Goal: Transaction & Acquisition: Purchase product/service

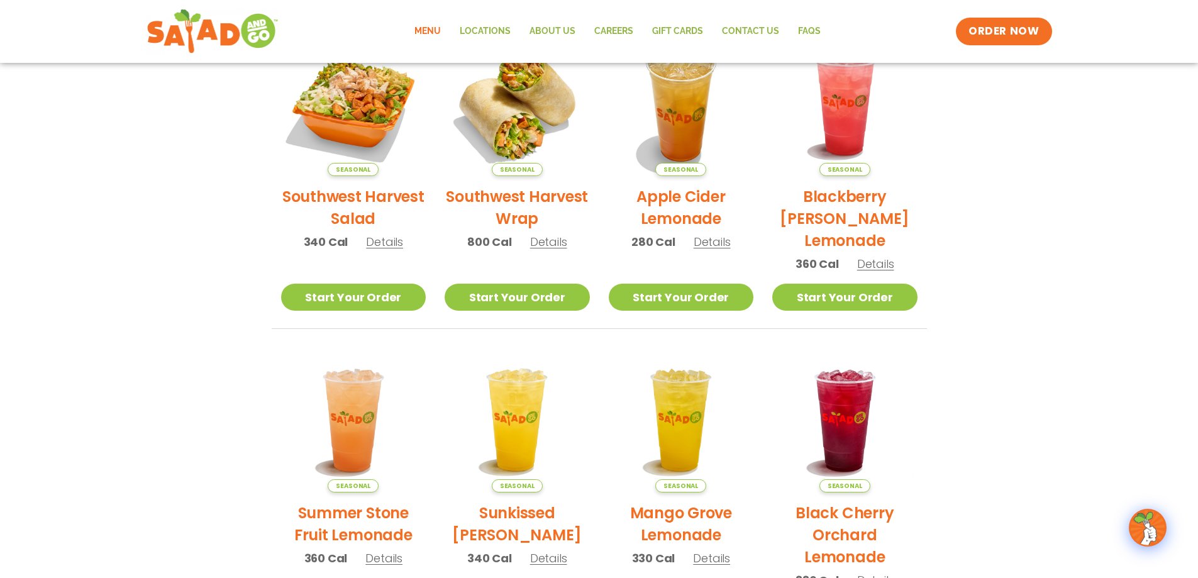
scroll to position [229, 0]
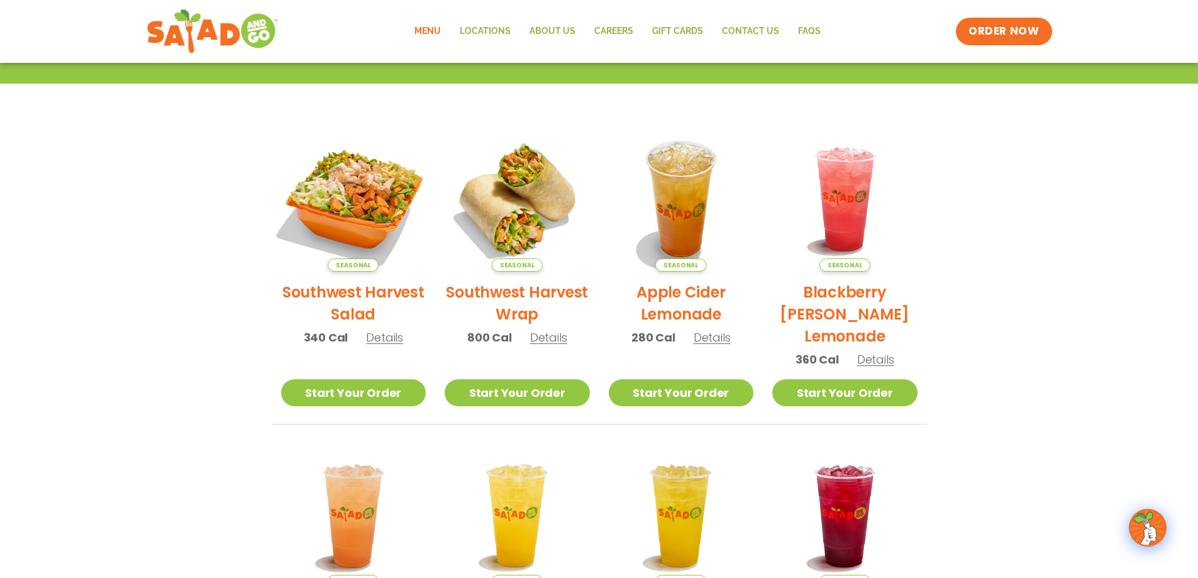
click at [372, 200] on img at bounding box center [353, 199] width 170 height 170
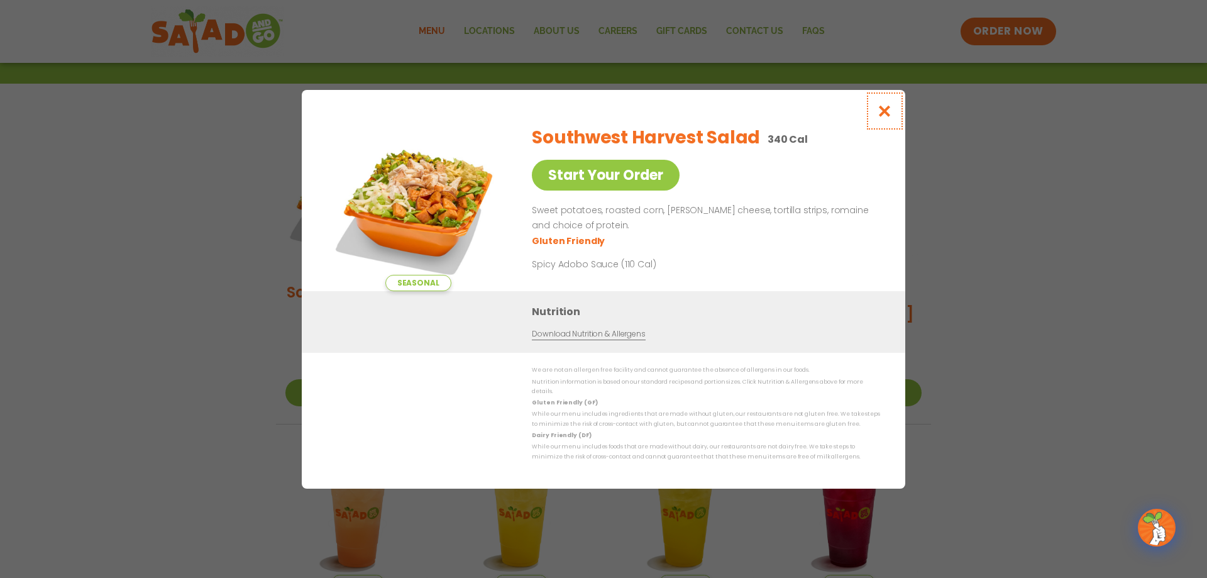
click at [880, 118] on icon "Close modal" at bounding box center [885, 110] width 16 height 13
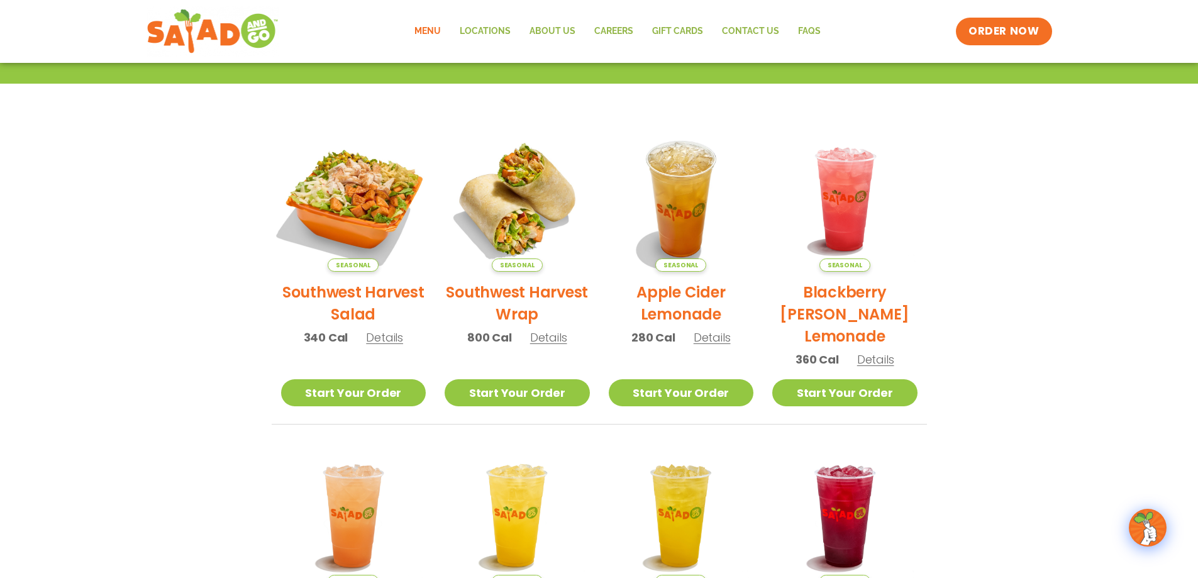
click at [365, 221] on img at bounding box center [353, 199] width 170 height 170
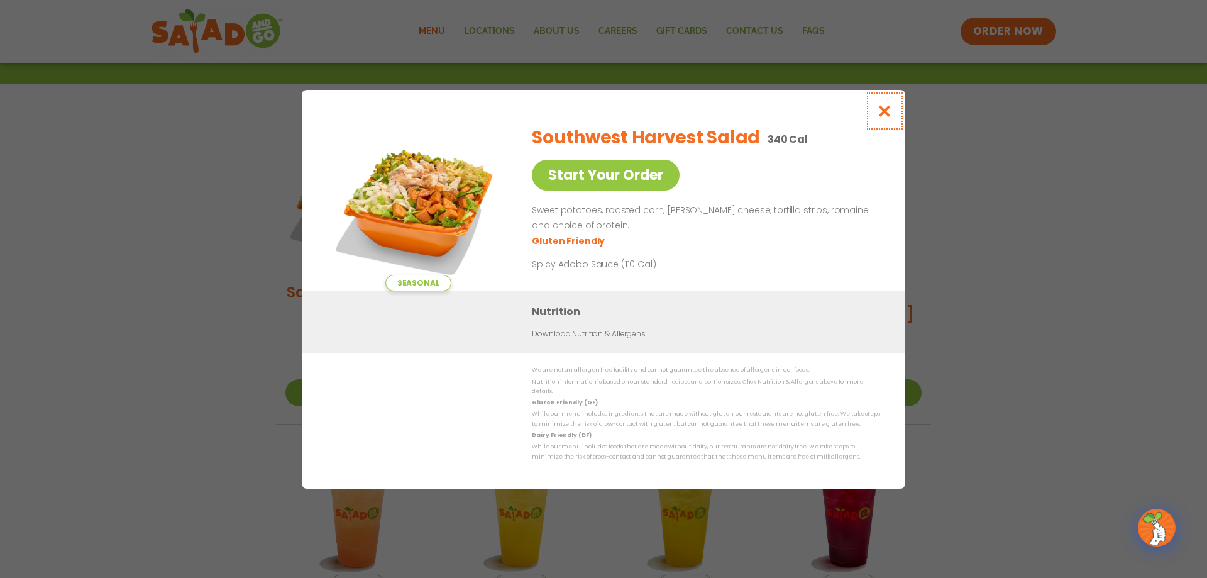
click at [887, 118] on icon "Close modal" at bounding box center [885, 110] width 16 height 13
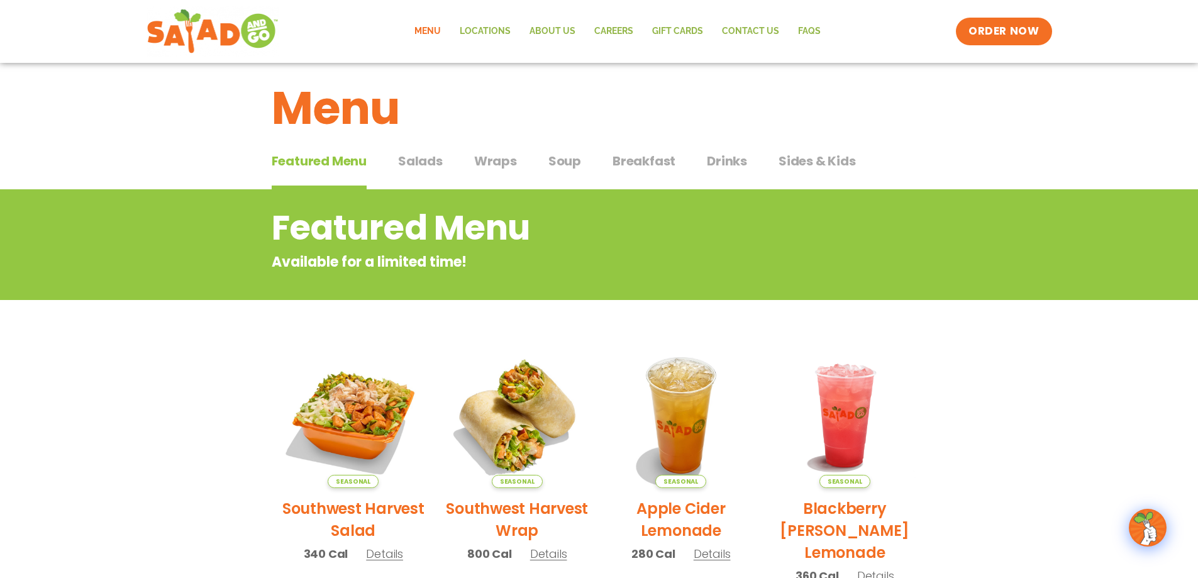
scroll to position [0, 0]
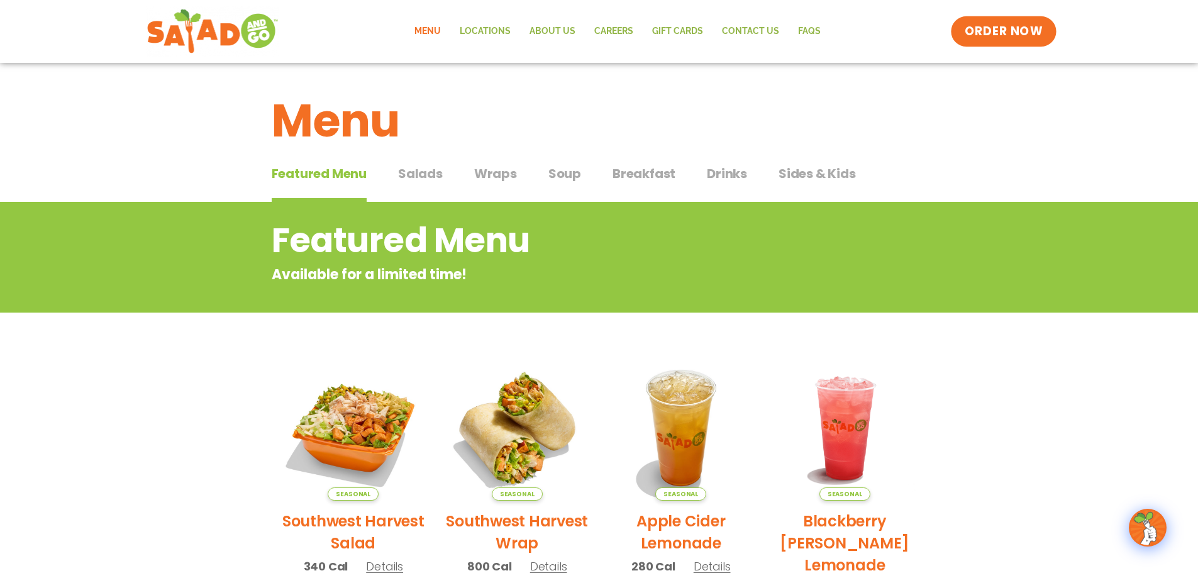
click at [1026, 27] on span "ORDER NOW" at bounding box center [1004, 31] width 78 height 16
click at [431, 180] on span "Salads" at bounding box center [420, 173] width 45 height 19
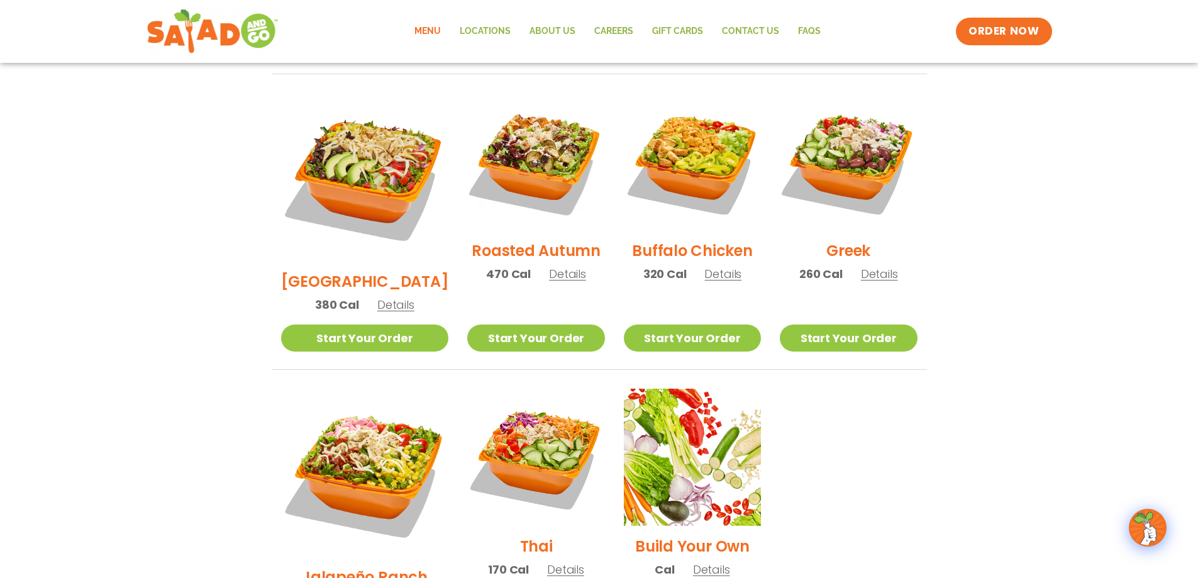
scroll to position [629, 0]
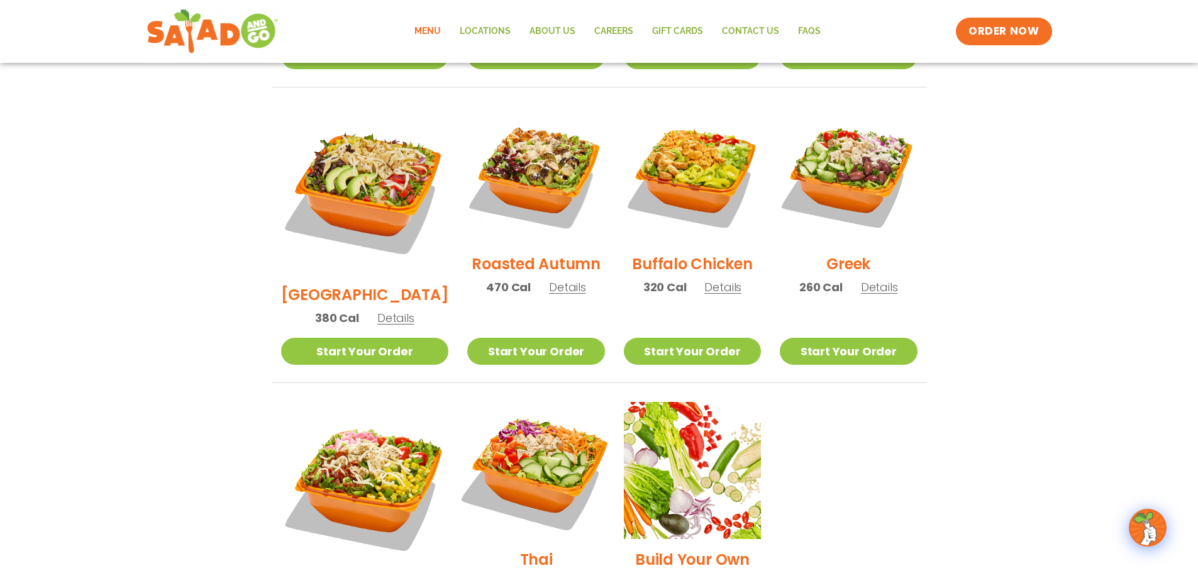
click at [529, 407] on img at bounding box center [535, 470] width 161 height 161
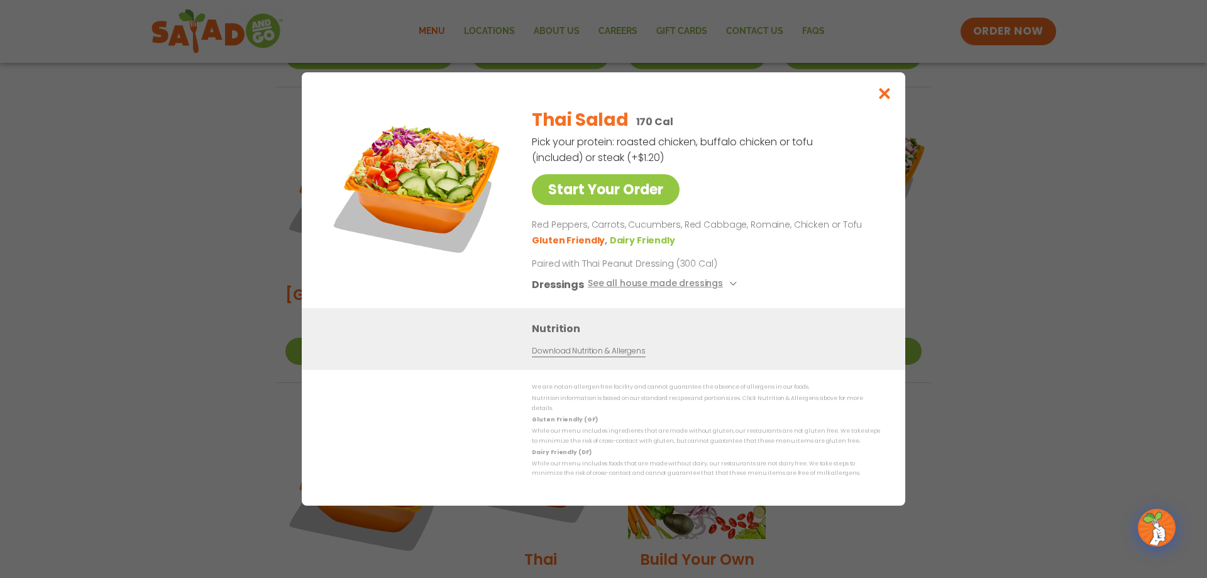
drag, startPoint x: 914, startPoint y: 111, endPoint x: 901, endPoint y: 108, distance: 13.4
click at [914, 111] on div "Start Your Order Thai Salad 170 Cal Pick your protein: roasted chicken, buffalo…" at bounding box center [603, 289] width 1207 height 578
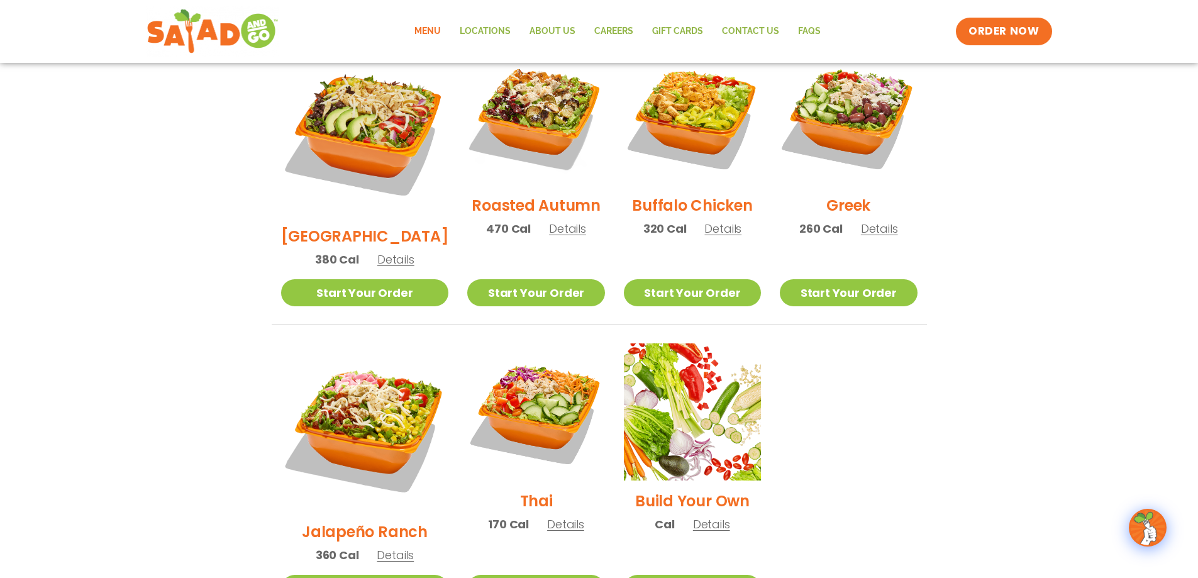
scroll to position [818, 0]
